Goal: Complete application form

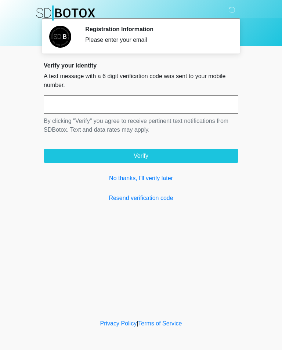
click at [145, 106] on input "text" at bounding box center [141, 104] width 194 height 18
type input "******"
click at [186, 157] on button "Verify" at bounding box center [141, 156] width 194 height 14
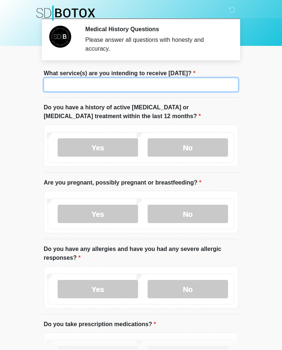
click at [196, 90] on input "What service(s) are you intending to receive [DATE]?" at bounding box center [141, 85] width 194 height 14
type input "**********"
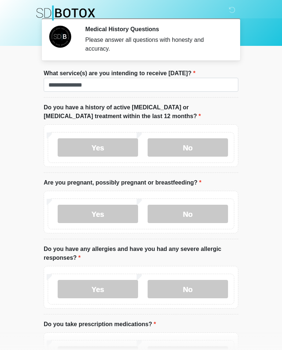
click at [202, 151] on label "No" at bounding box center [187, 147] width 80 height 18
click at [201, 221] on label "No" at bounding box center [187, 214] width 80 height 18
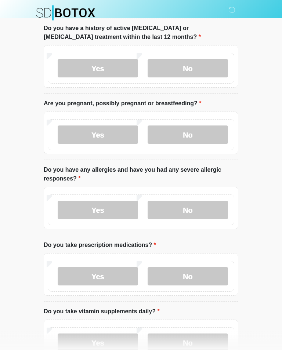
click at [212, 213] on label "No" at bounding box center [187, 210] width 80 height 18
click at [203, 282] on label "No" at bounding box center [187, 276] width 80 height 18
click at [194, 349] on label "No" at bounding box center [187, 342] width 80 height 18
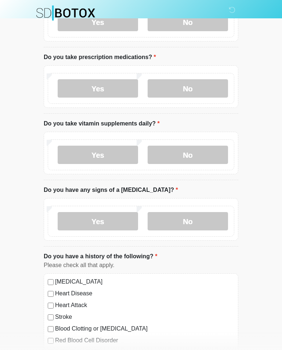
scroll to position [269, 0]
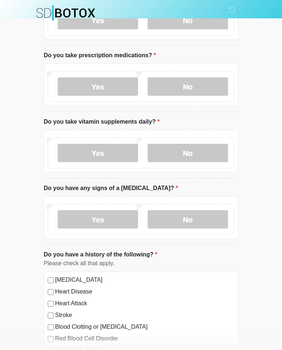
click at [196, 214] on label "No" at bounding box center [187, 219] width 80 height 18
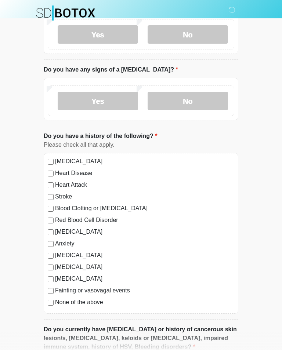
scroll to position [392, 0]
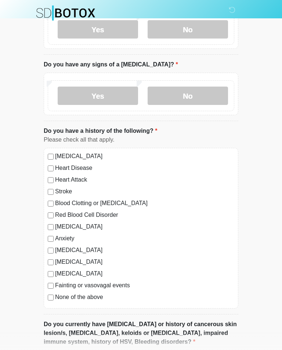
click at [91, 297] on label "None of the above" at bounding box center [144, 297] width 179 height 9
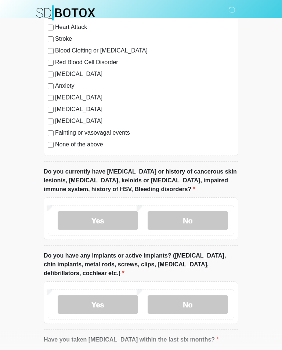
scroll to position [547, 0]
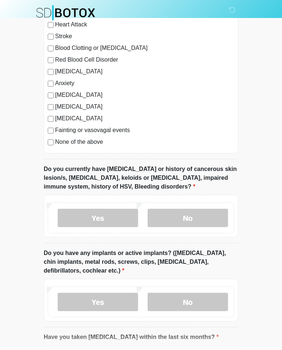
click at [210, 212] on label "No" at bounding box center [187, 218] width 80 height 18
click at [209, 300] on label "No" at bounding box center [187, 302] width 80 height 18
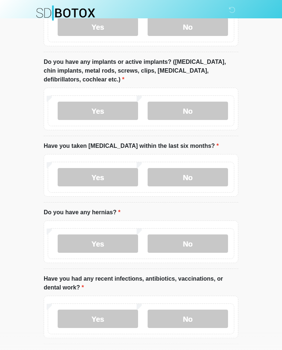
scroll to position [740, 0]
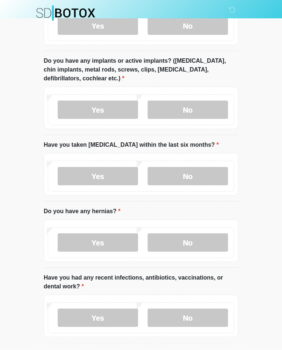
click at [209, 172] on label "No" at bounding box center [187, 176] width 80 height 18
click at [212, 249] on label "No" at bounding box center [187, 242] width 80 height 18
click at [211, 322] on label "No" at bounding box center [187, 317] width 80 height 18
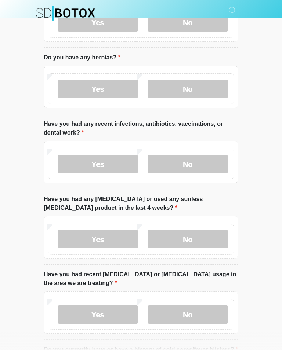
scroll to position [895, 0]
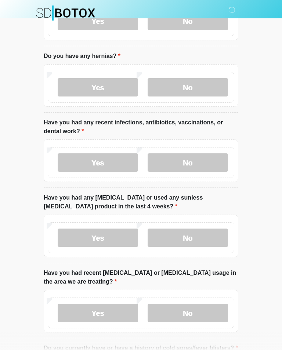
click at [202, 231] on label "No" at bounding box center [187, 238] width 80 height 18
click at [216, 316] on label "No" at bounding box center [187, 313] width 80 height 18
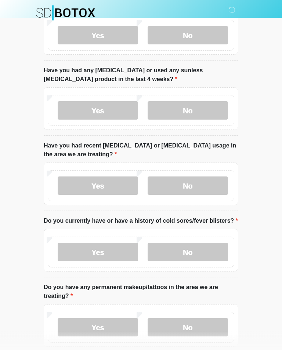
click at [225, 245] on label "No" at bounding box center [187, 252] width 80 height 18
click at [208, 329] on label "No" at bounding box center [187, 327] width 80 height 18
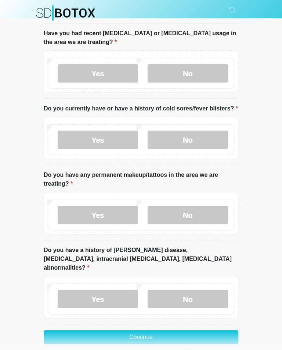
scroll to position [1145, 0]
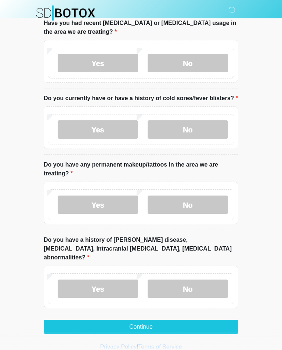
click at [210, 280] on label "No" at bounding box center [187, 289] width 80 height 18
click at [197, 320] on button "Continue" at bounding box center [141, 327] width 194 height 14
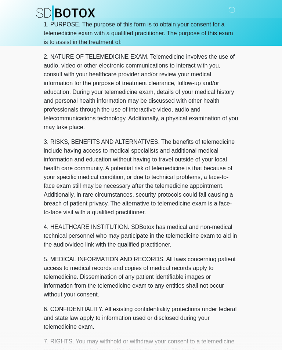
scroll to position [0, 0]
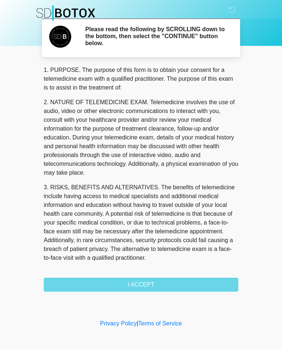
click at [194, 287] on div "1. PURPOSE. The purpose of this form is to obtain your consent for a telemedici…" at bounding box center [141, 179] width 194 height 226
click at [82, 280] on div "1. PURPOSE. The purpose of this form is to obtain your consent for a telemedici…" at bounding box center [141, 179] width 194 height 226
click at [176, 285] on div "1. PURPOSE. The purpose of this form is to obtain your consent for a telemedici…" at bounding box center [141, 179] width 194 height 226
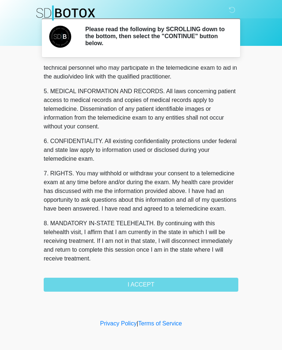
click at [143, 285] on div "1. PURPOSE. The purpose of this form is to obtain your consent for a telemedici…" at bounding box center [141, 179] width 194 height 226
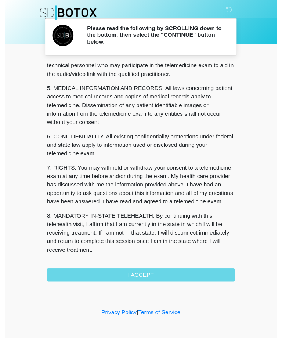
scroll to position [222, 0]
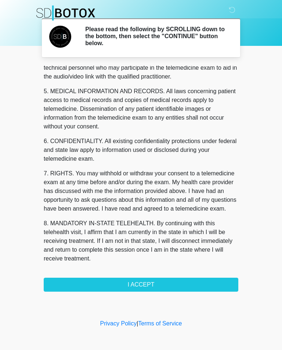
click at [147, 285] on button "I ACCEPT" at bounding box center [141, 285] width 194 height 14
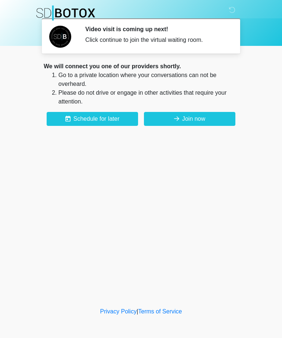
click at [201, 121] on button "Join now" at bounding box center [189, 119] width 91 height 14
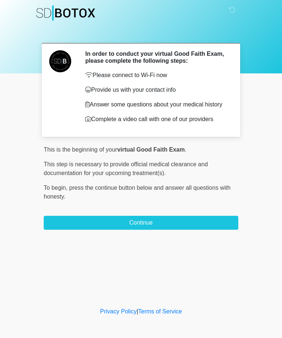
click at [172, 223] on button "Continue" at bounding box center [141, 223] width 194 height 14
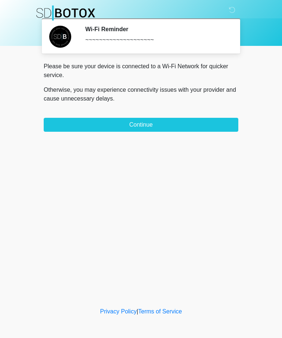
click at [179, 124] on button "Continue" at bounding box center [141, 125] width 194 height 14
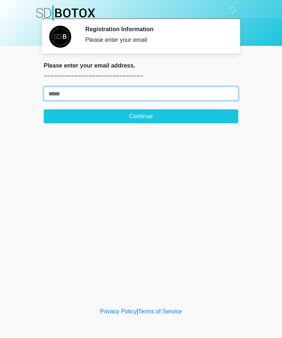
click at [145, 91] on input "Where should we email your treatment plan?" at bounding box center [141, 94] width 194 height 14
